Goal: Information Seeking & Learning: Learn about a topic

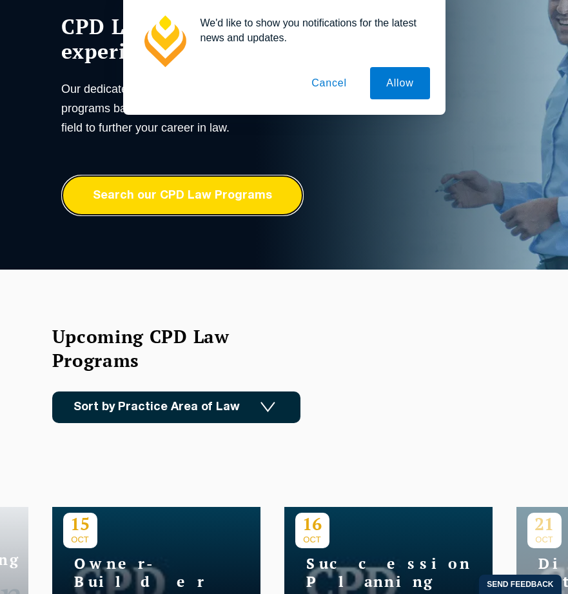
click at [275, 187] on link "Search our CPD Law Programs" at bounding box center [182, 195] width 243 height 41
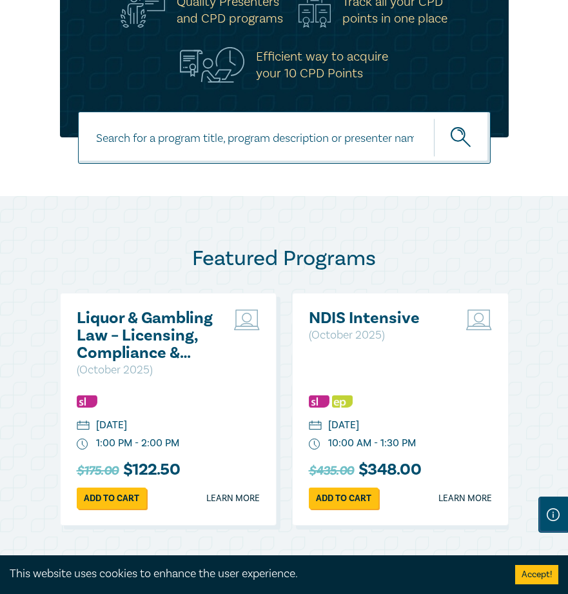
scroll to position [492, 0]
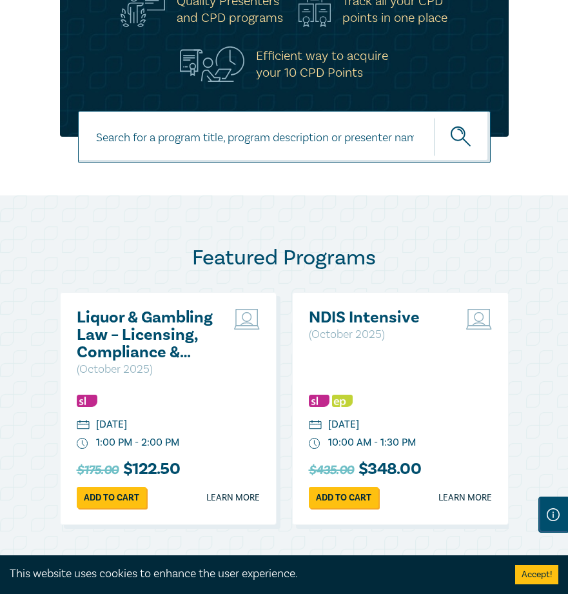
click at [272, 152] on input at bounding box center [284, 137] width 413 height 52
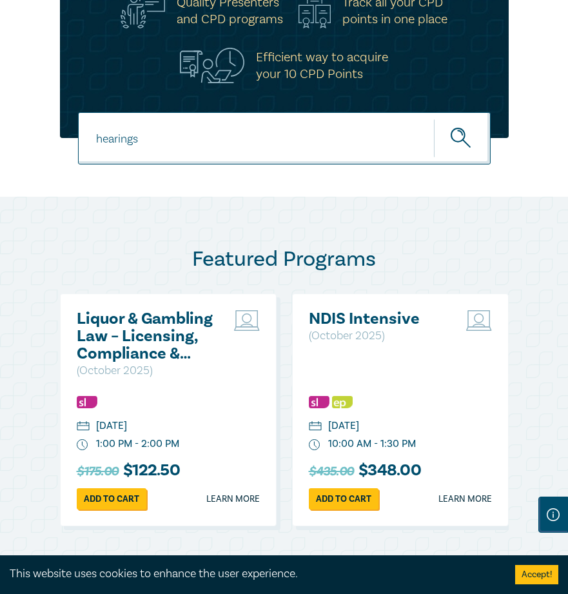
type input "hearings"
click at [434, 119] on button "submit" at bounding box center [462, 138] width 57 height 39
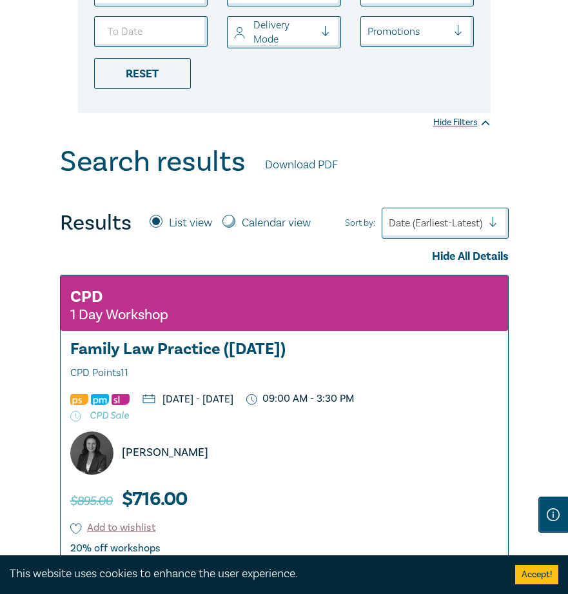
scroll to position [108, 0]
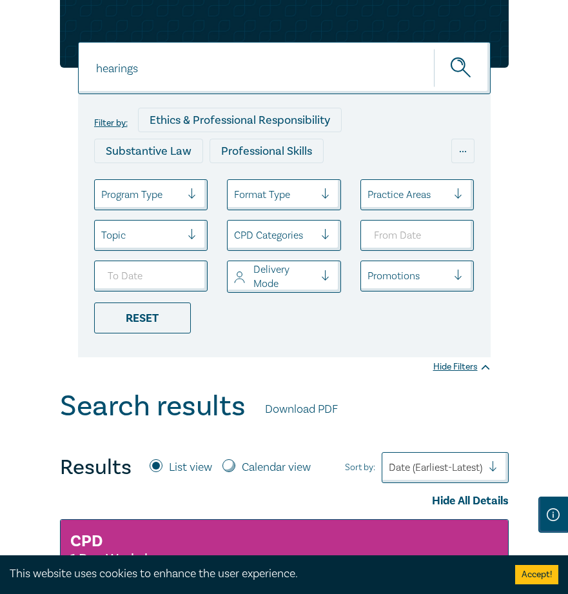
drag, startPoint x: 231, startPoint y: 96, endPoint x: 218, endPoint y: 91, distance: 13.9
click at [225, 94] on input "hearings" at bounding box center [284, 68] width 413 height 52
drag, startPoint x: 206, startPoint y: 90, endPoint x: -5, endPoint y: 86, distance: 211.0
type input "t"
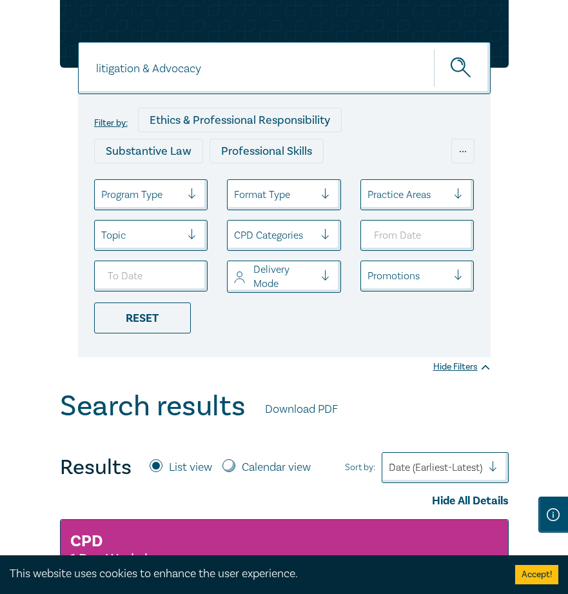
type input "litigation & Advocacy"
click at [434, 48] on button "submit" at bounding box center [462, 67] width 57 height 39
click at [467, 77] on icon "submit" at bounding box center [462, 68] width 23 height 23
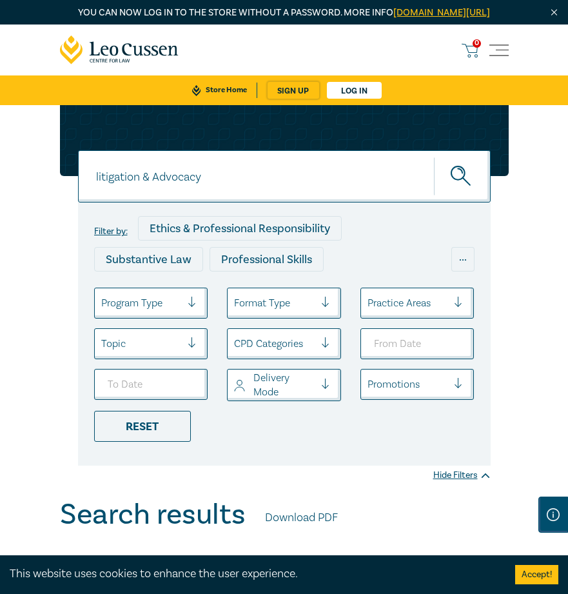
click at [468, 188] on icon "submit" at bounding box center [462, 177] width 23 height 23
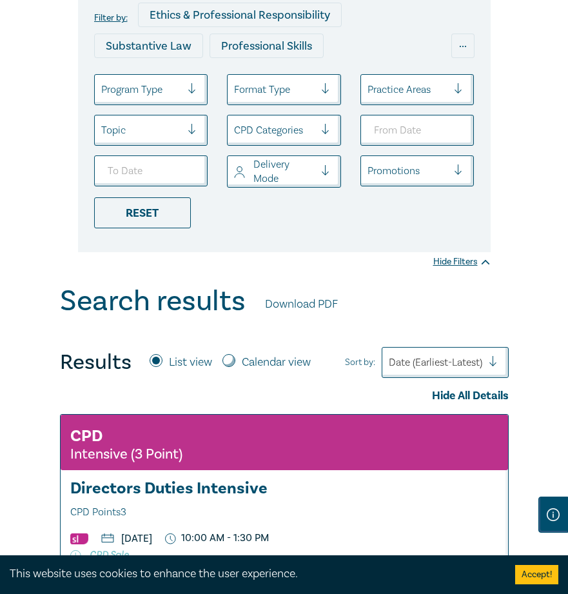
scroll to position [214, 0]
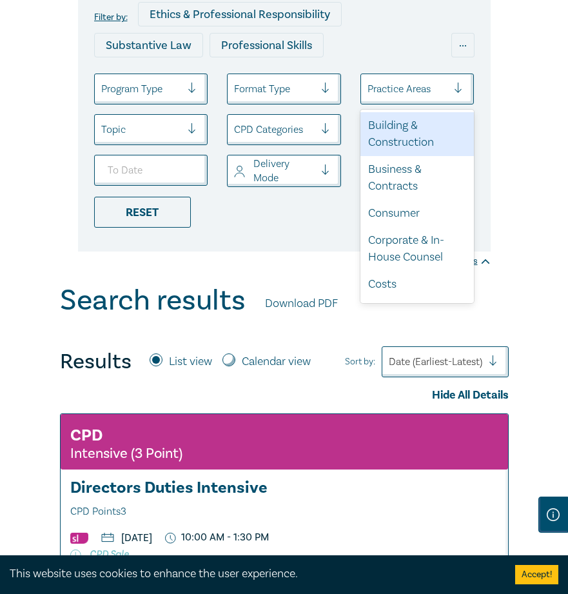
click at [446, 100] on div "Practice Areas" at bounding box center [408, 89] width 94 height 22
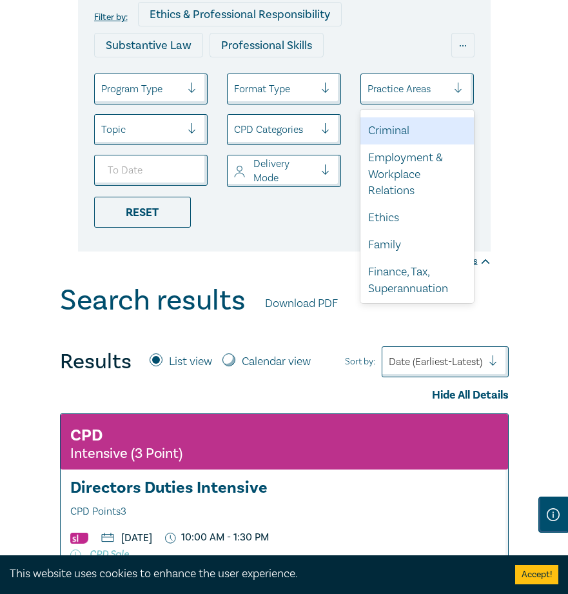
scroll to position [184, 0]
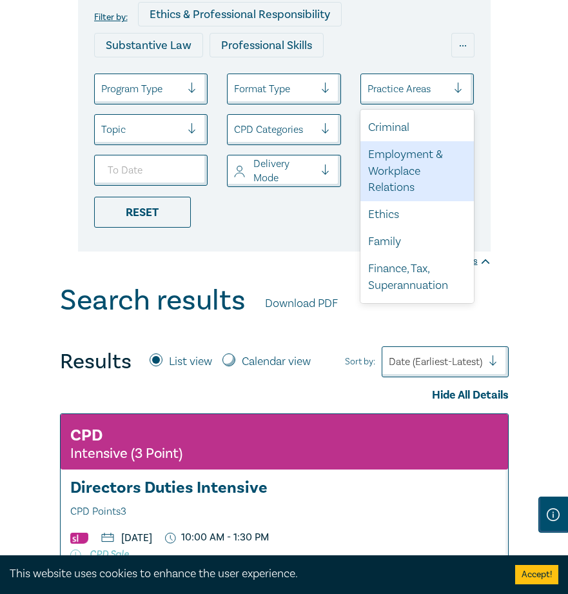
click at [396, 188] on div "Employment & Workplace Relations" at bounding box center [418, 171] width 114 height 61
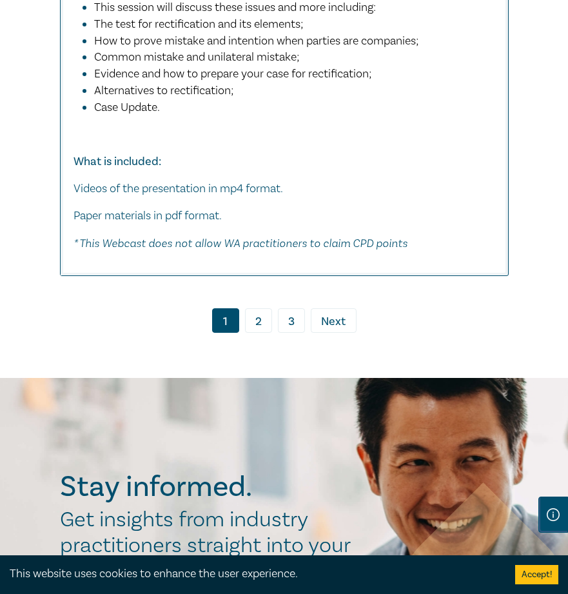
scroll to position [10450, 0]
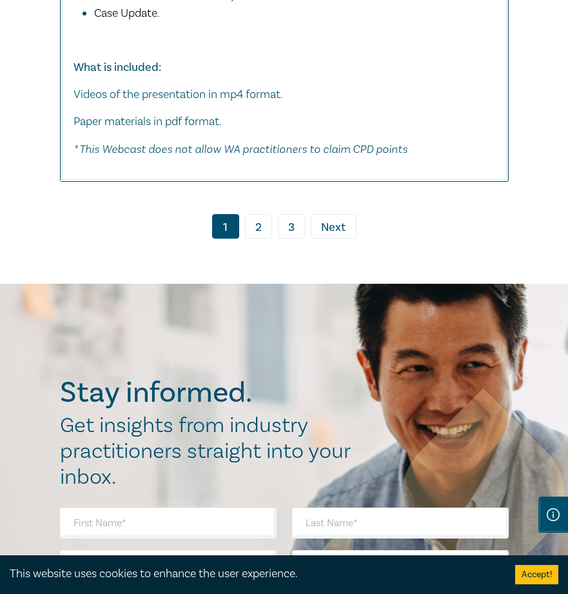
click at [256, 239] on link "2" at bounding box center [258, 226] width 27 height 25
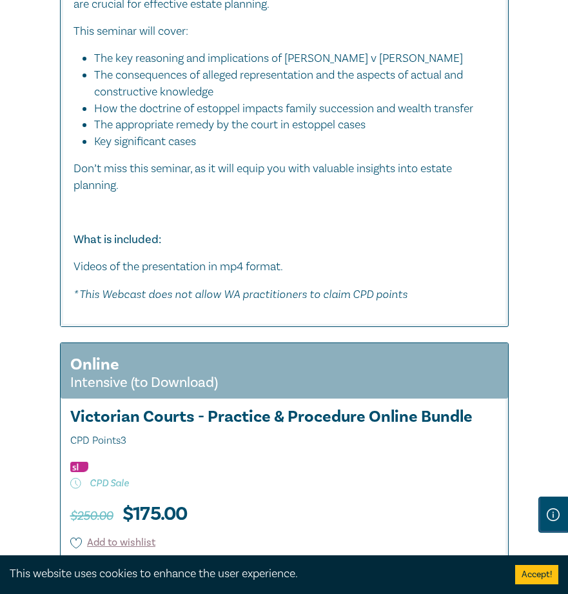
scroll to position [11467, 0]
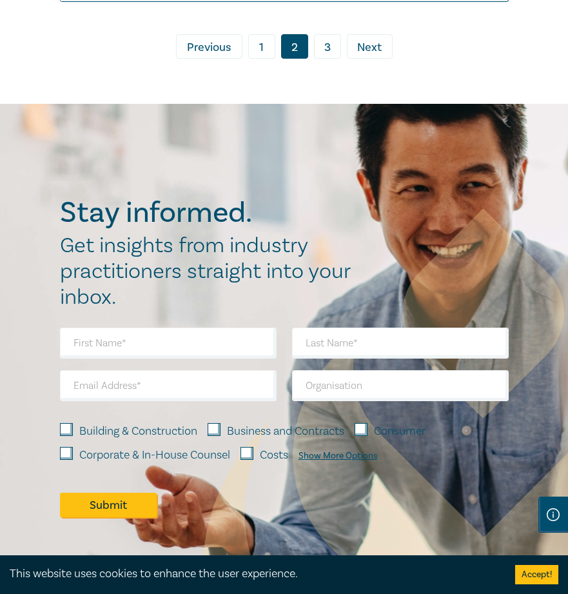
click at [317, 59] on link "3" at bounding box center [327, 46] width 27 height 25
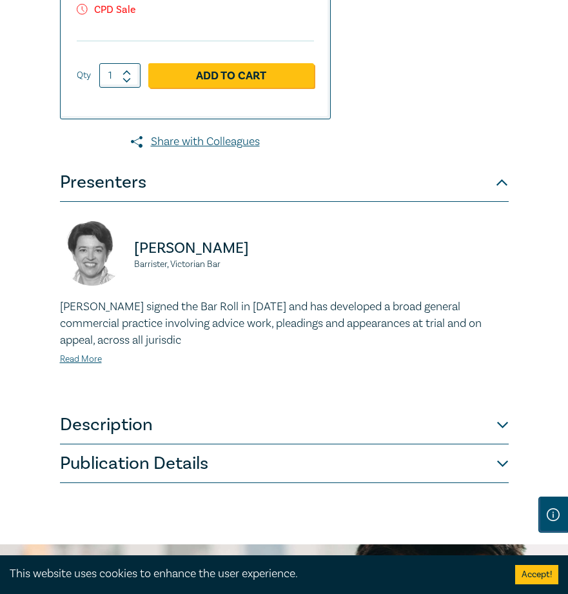
scroll to position [632, 0]
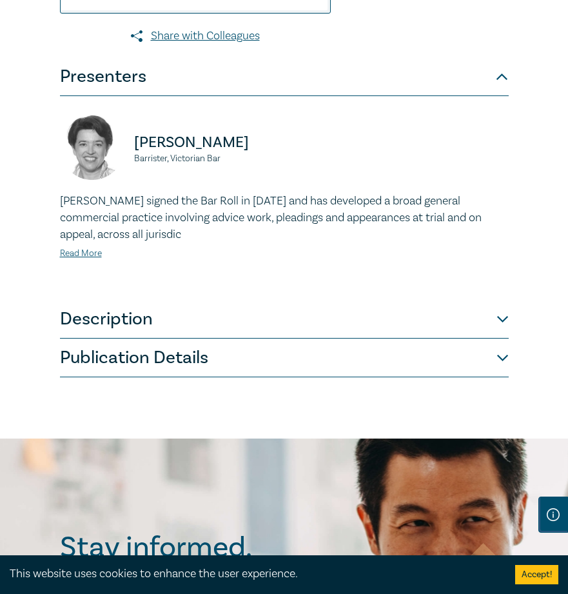
click at [134, 328] on button "Description" at bounding box center [284, 319] width 449 height 39
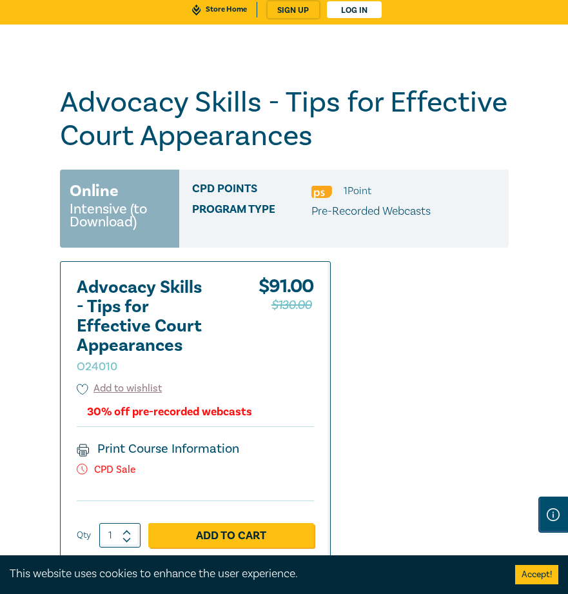
scroll to position [69, 0]
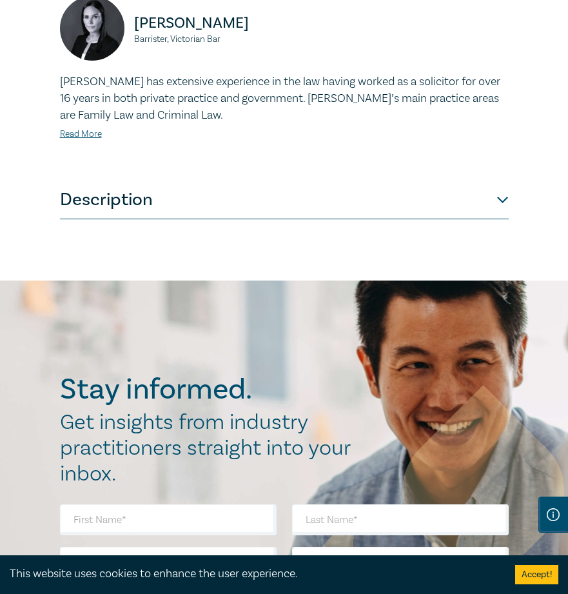
scroll to position [819, 0]
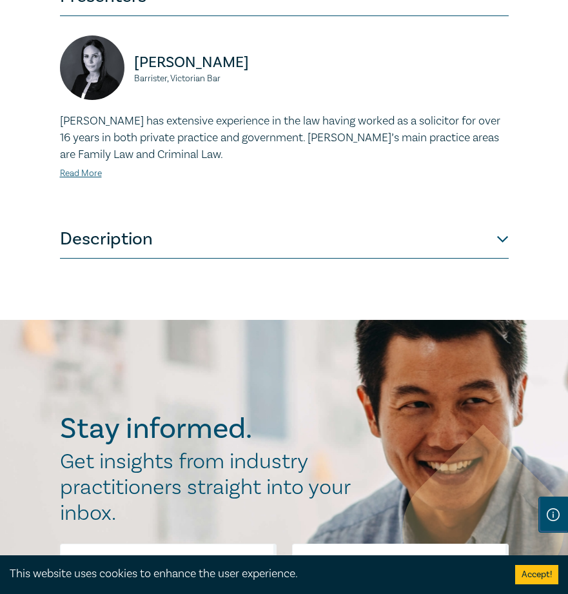
click at [108, 181] on div "Michelle has extensive experience in the law having worked as a solicitor for o…" at bounding box center [284, 147] width 449 height 68
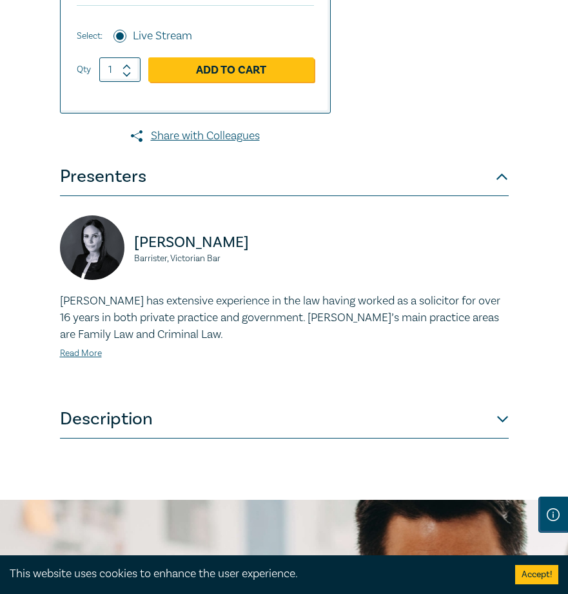
scroll to position [650, 0]
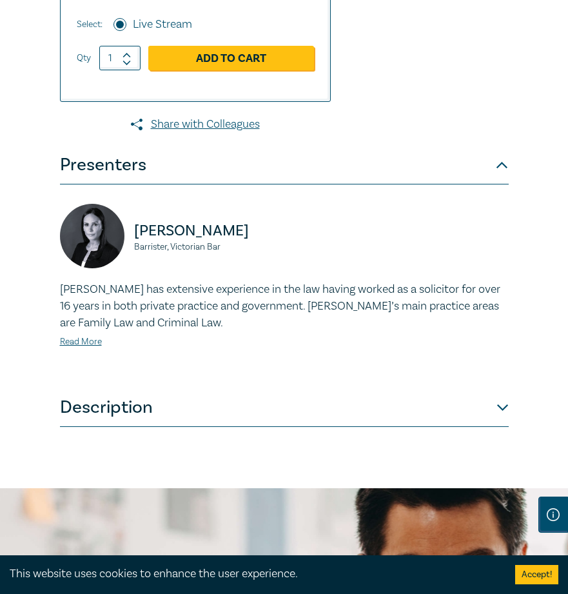
click at [172, 422] on button "Description" at bounding box center [284, 407] width 449 height 39
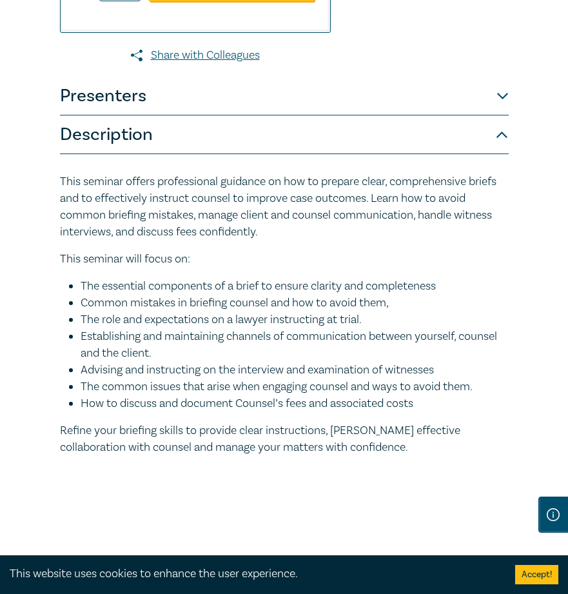
scroll to position [723, 0]
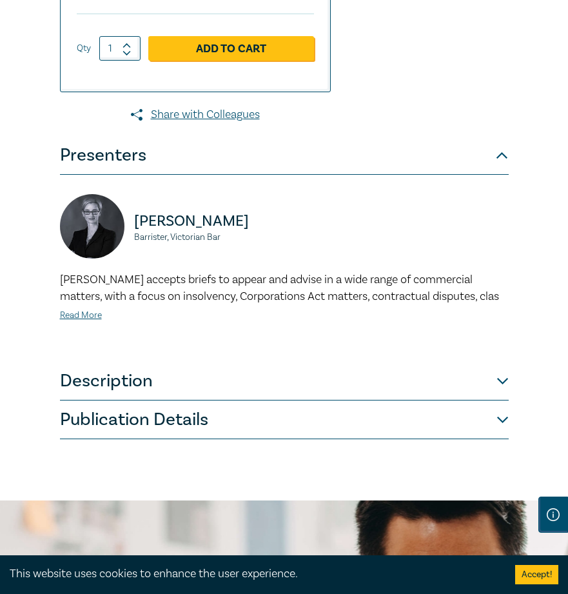
scroll to position [588, 0]
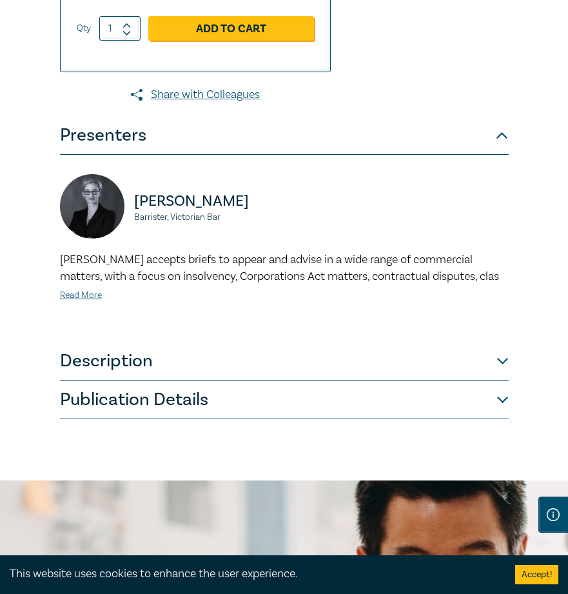
click at [117, 370] on button "Description" at bounding box center [284, 361] width 449 height 39
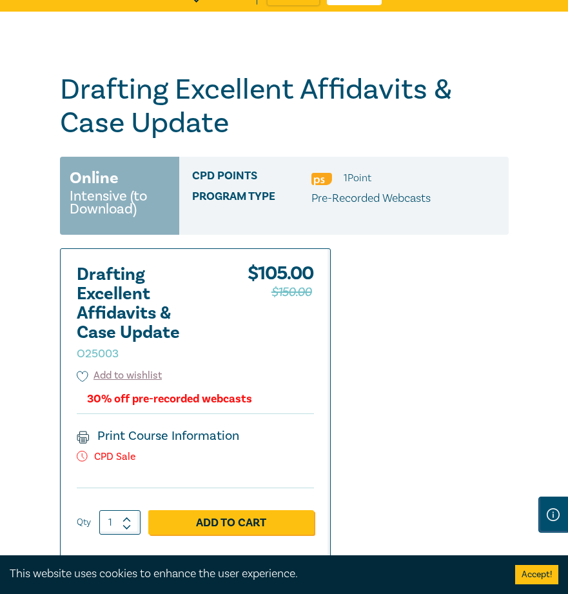
scroll to position [0, 0]
